Goal: Information Seeking & Learning: Learn about a topic

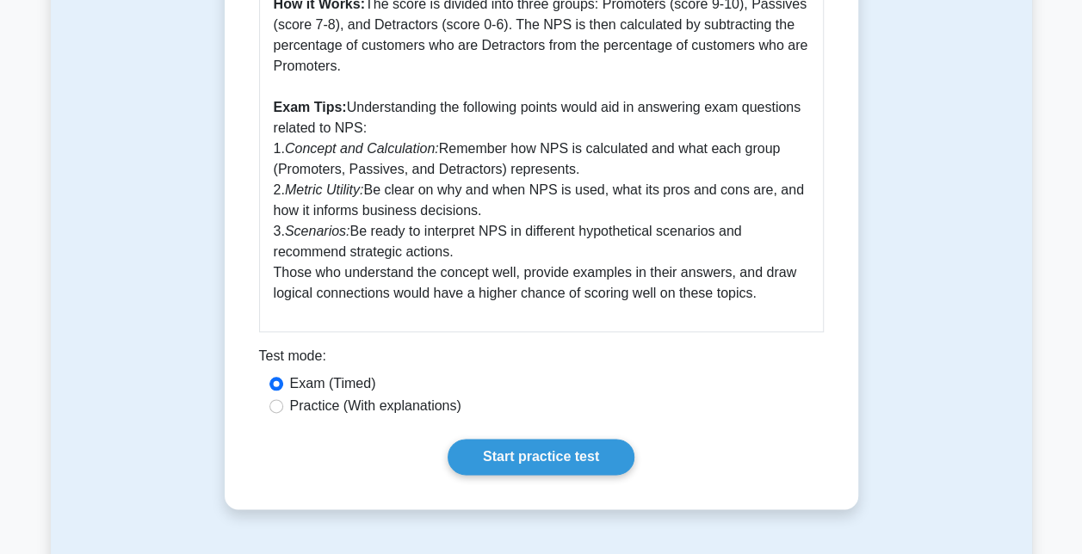
scroll to position [861, 0]
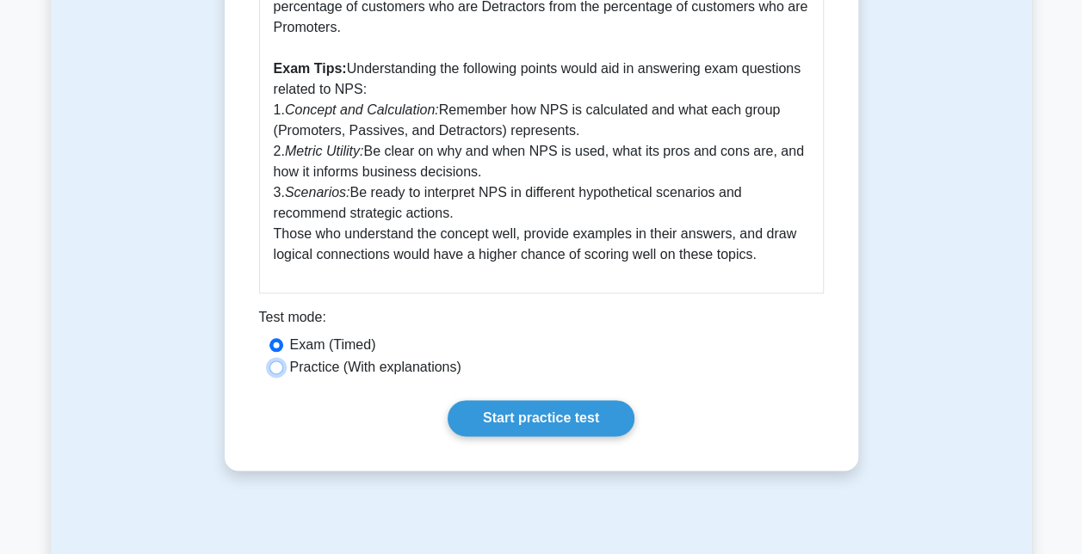
click at [280, 368] on input "Practice (With explanations)" at bounding box center [276, 368] width 14 height 14
radio input "true"
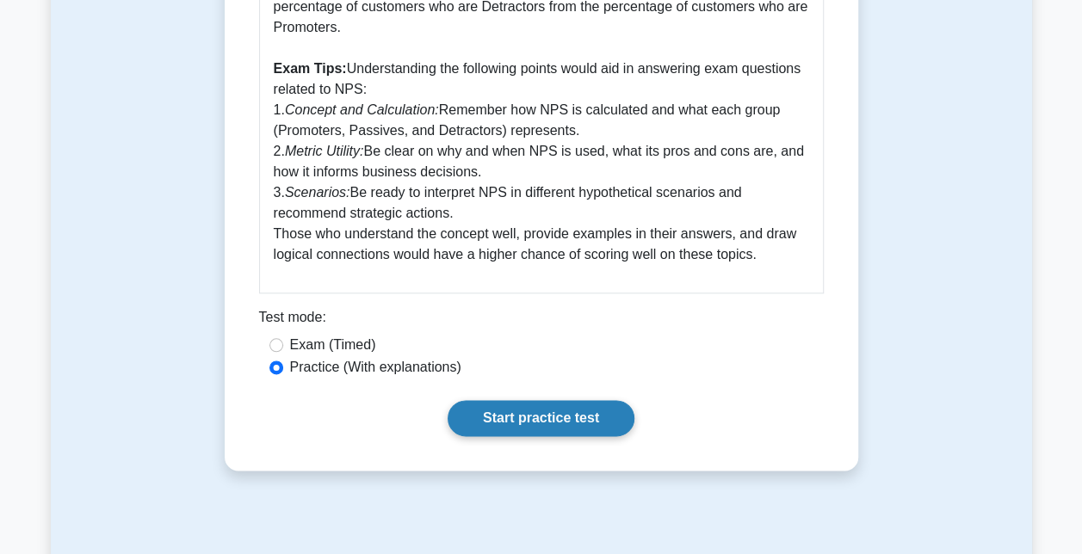
click at [551, 415] on link "Start practice test" at bounding box center [541, 418] width 187 height 36
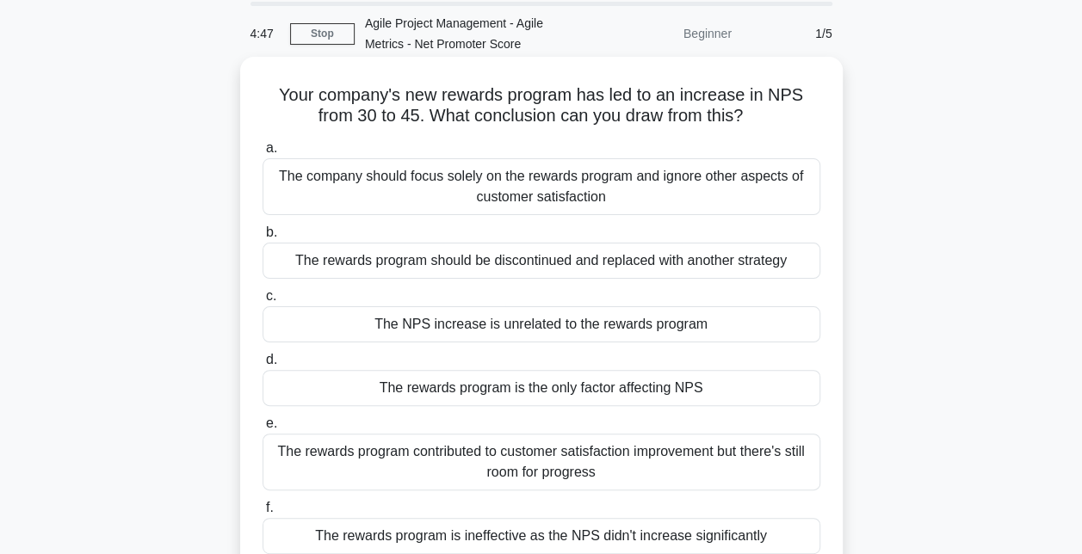
scroll to position [86, 0]
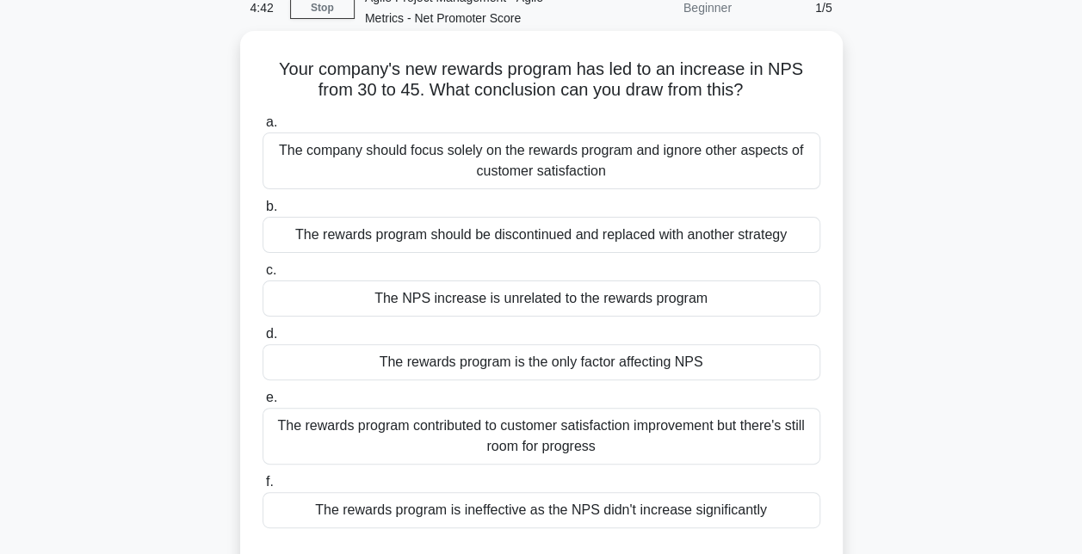
click at [600, 441] on div "The rewards program contributed to customer satisfaction improvement but there'…" at bounding box center [542, 436] width 558 height 57
click at [263, 404] on input "e. The rewards program contributed to customer satisfaction improvement but the…" at bounding box center [263, 397] width 0 height 11
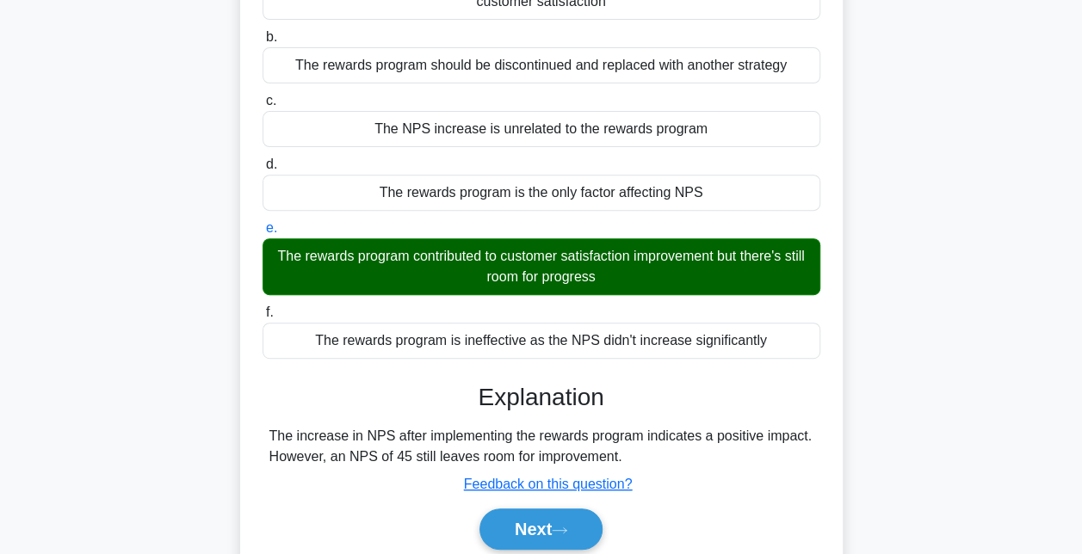
scroll to position [344, 0]
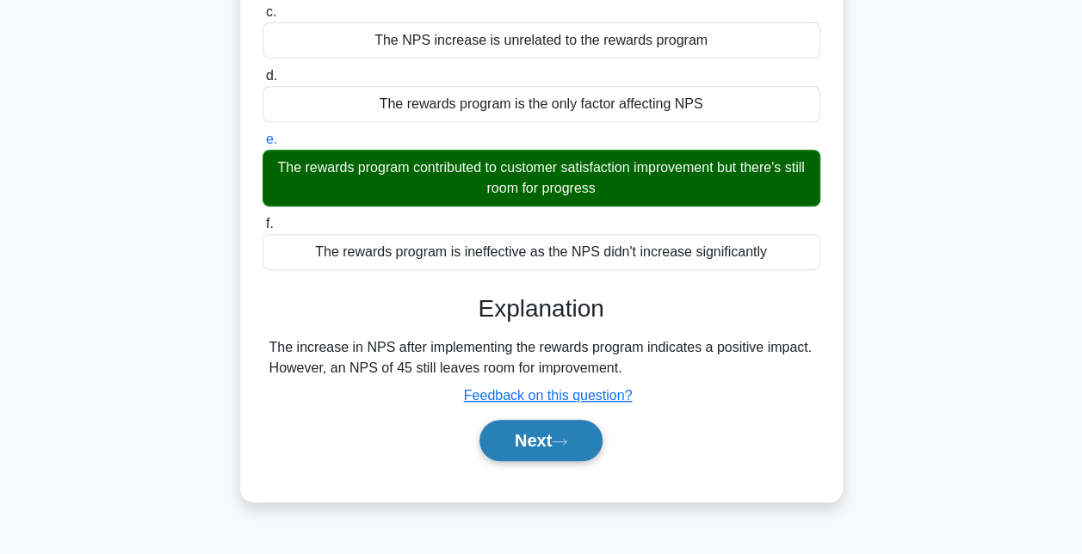
click at [558, 442] on button "Next" at bounding box center [540, 440] width 123 height 41
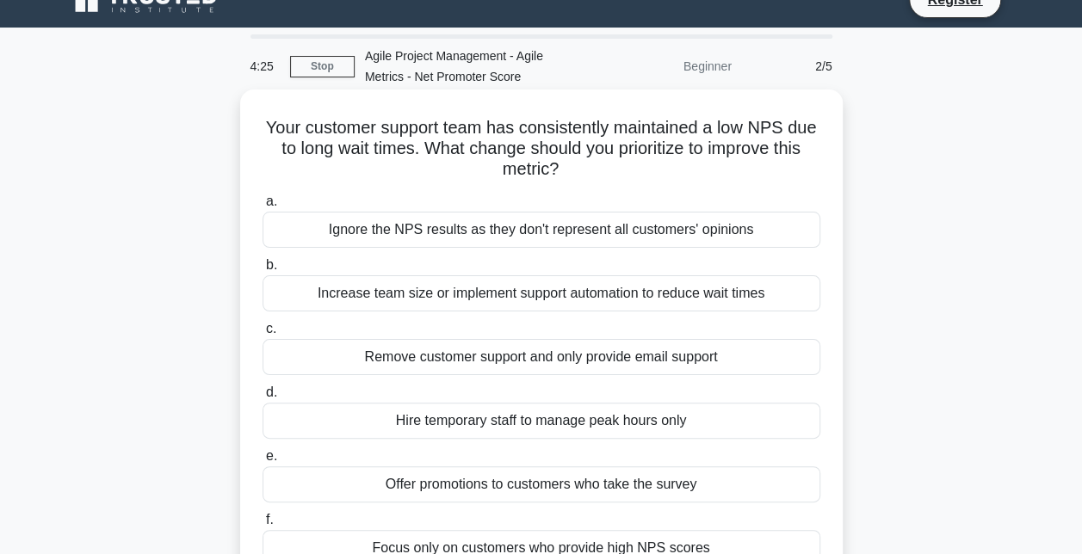
scroll to position [0, 0]
